Goal: Information Seeking & Learning: Learn about a topic

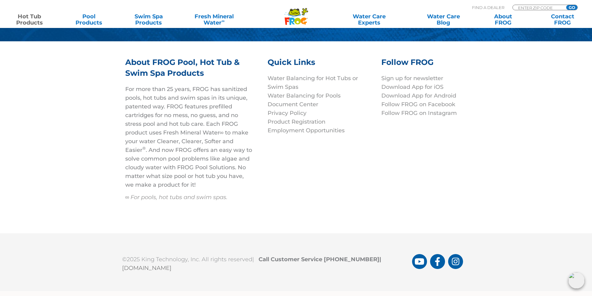
scroll to position [2147, 0]
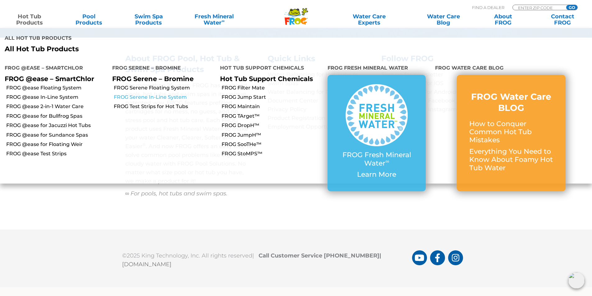
click at [149, 94] on link "FROG Serene In-Line System" at bounding box center [164, 97] width 101 height 7
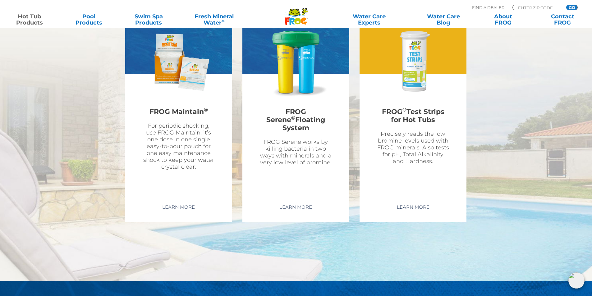
scroll to position [1709, 0]
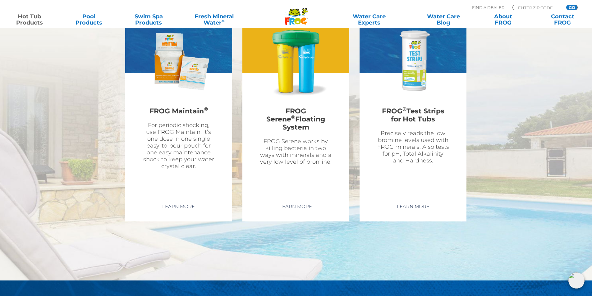
click at [296, 138] on p "FROG Serene works by killing bacteria in two ways with minerals and a very low …" at bounding box center [295, 151] width 73 height 27
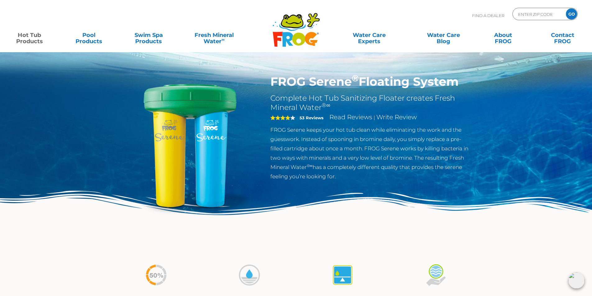
drag, startPoint x: 463, startPoint y: 83, endPoint x: 272, endPoint y: 82, distance: 191.1
click at [268, 83] on div "FROG Serene ® Floating System Complete Hot Tub Sanitizing Floater creates Fresh…" at bounding box center [372, 130] width 212 height 110
